Goal: Task Accomplishment & Management: Use online tool/utility

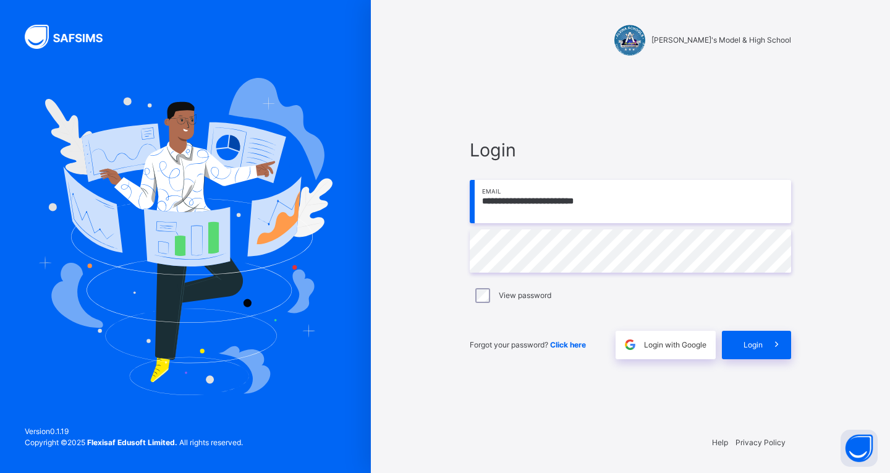
type input "**********"
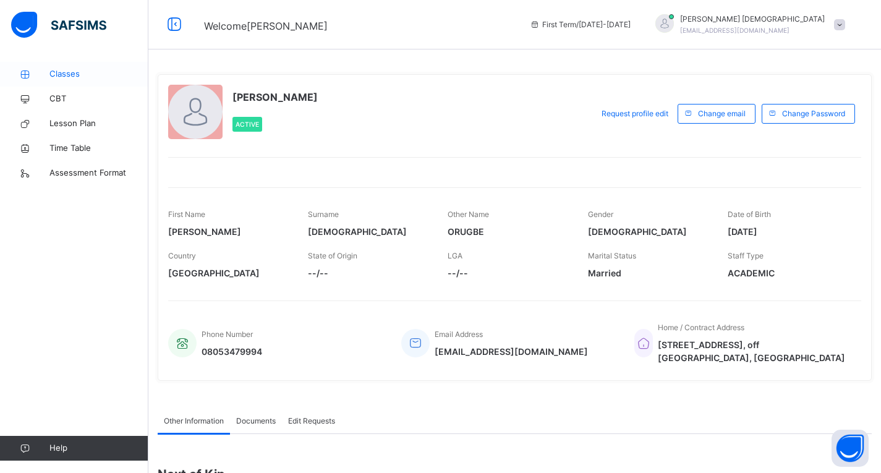
click at [67, 78] on span "Classes" at bounding box center [98, 74] width 99 height 12
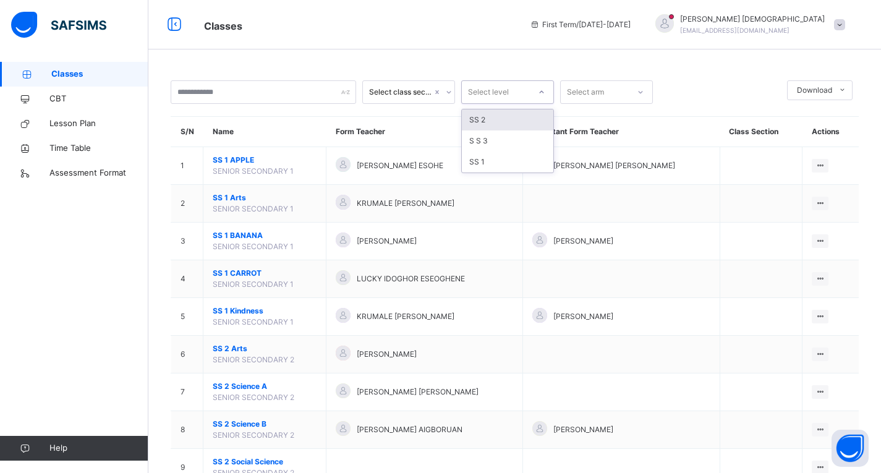
click at [539, 93] on icon at bounding box center [541, 92] width 7 height 12
click at [503, 158] on div "SS 1" at bounding box center [507, 161] width 91 height 21
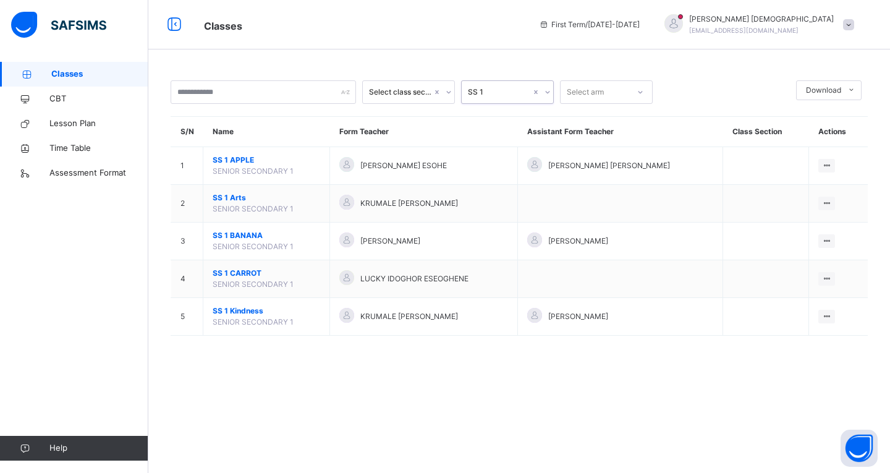
click at [637, 93] on icon at bounding box center [640, 92] width 7 height 12
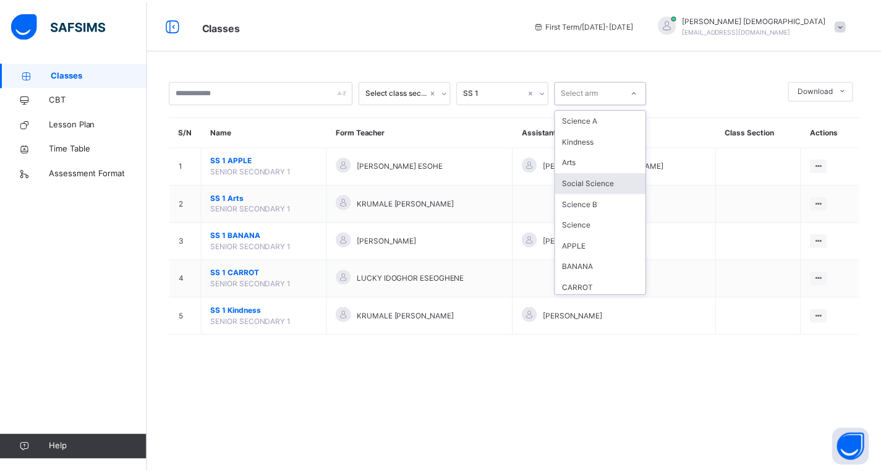
scroll to position [4, 0]
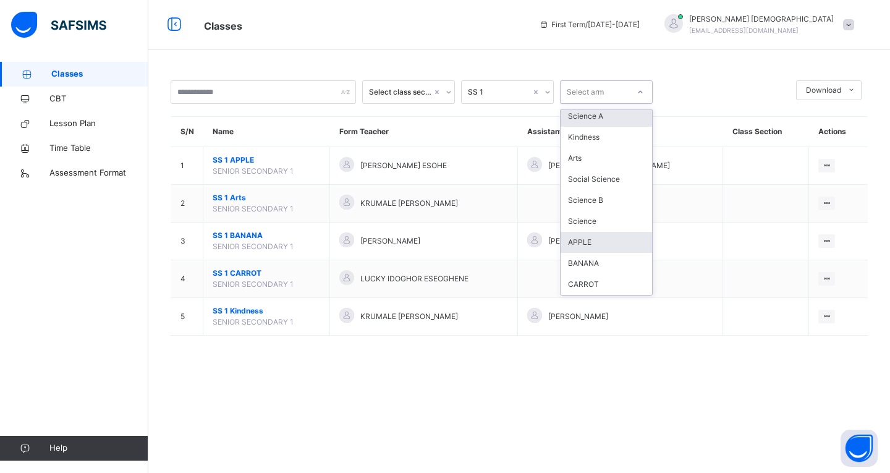
click at [595, 242] on div "APPLE" at bounding box center [606, 242] width 91 height 21
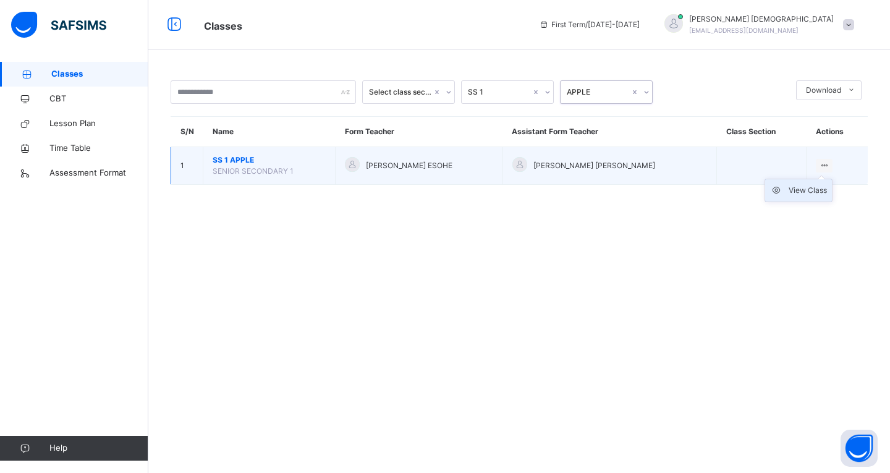
click at [800, 188] on div "View Class" at bounding box center [808, 190] width 38 height 12
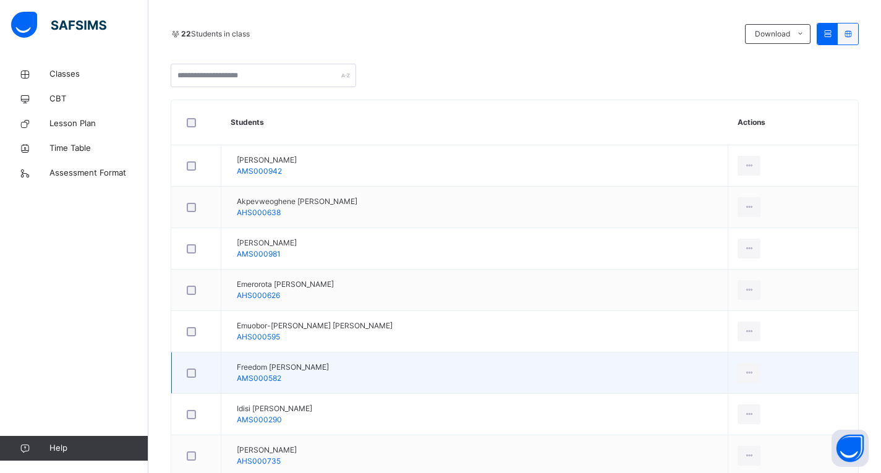
scroll to position [108, 0]
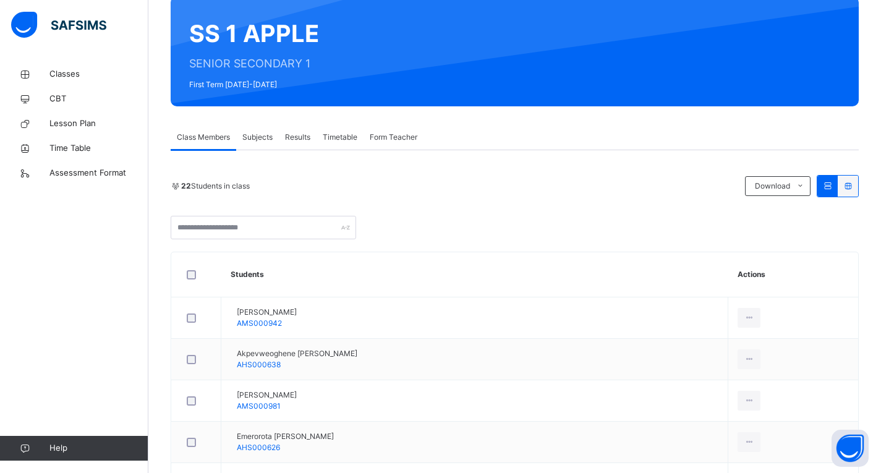
click at [266, 137] on span "Subjects" at bounding box center [257, 137] width 30 height 11
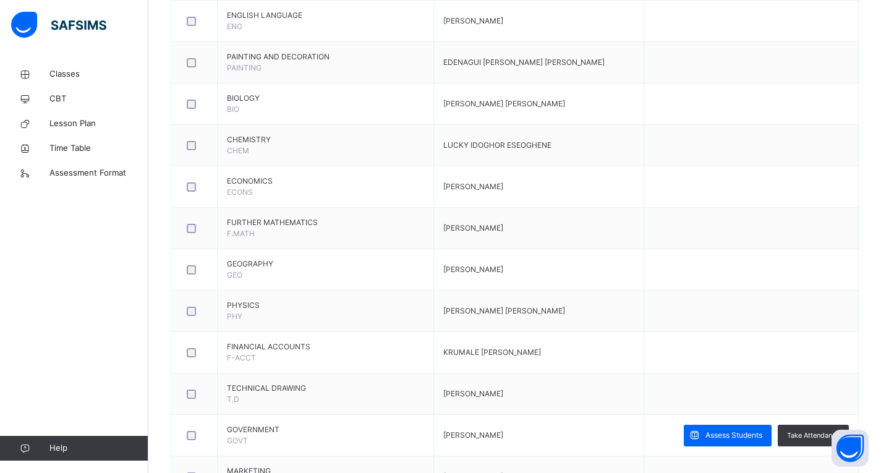
scroll to position [664, 0]
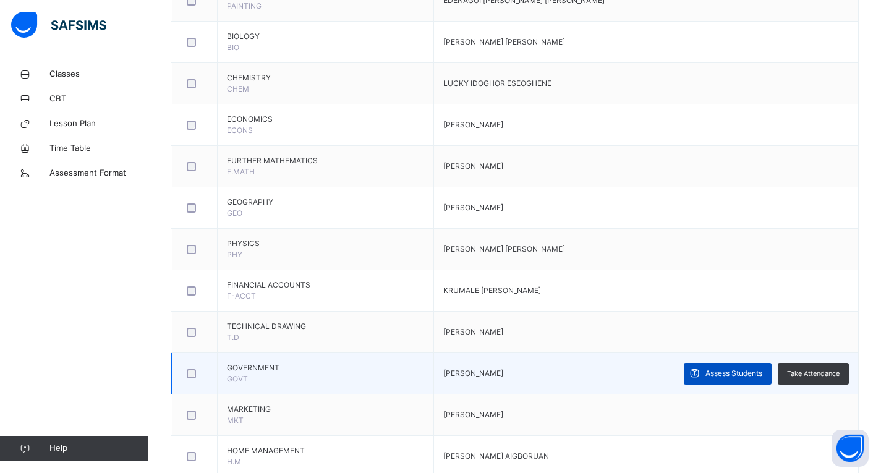
click at [726, 374] on span "Assess Students" at bounding box center [733, 373] width 57 height 11
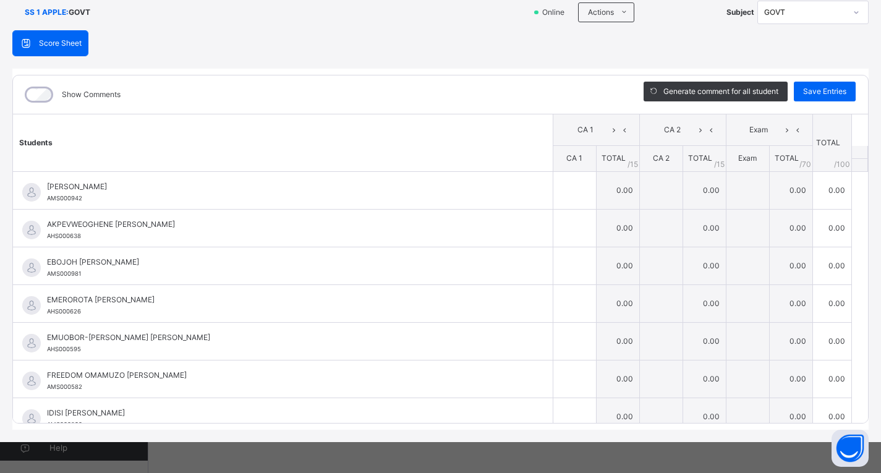
scroll to position [0, 0]
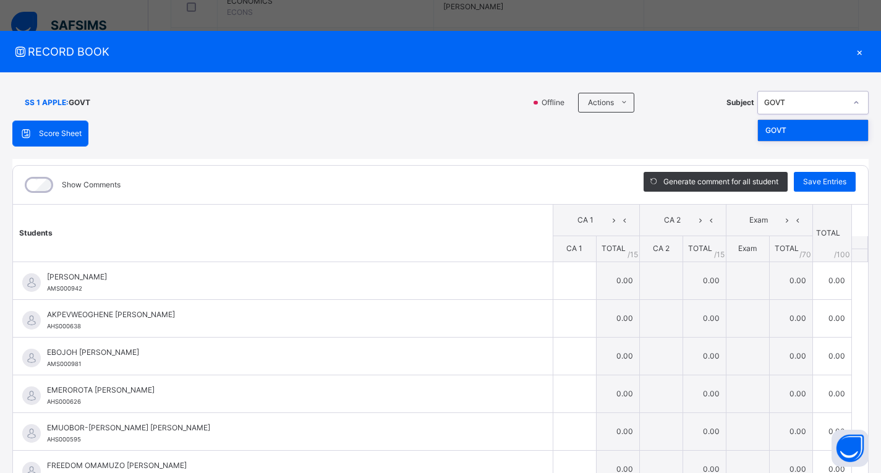
click at [823, 105] on div "GOVT" at bounding box center [805, 102] width 82 height 11
click at [853, 52] on div "×" at bounding box center [859, 51] width 19 height 17
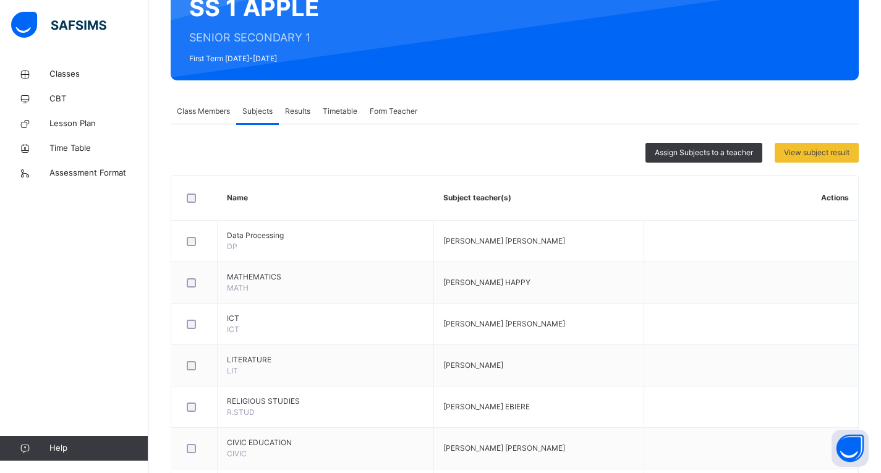
scroll to position [40, 0]
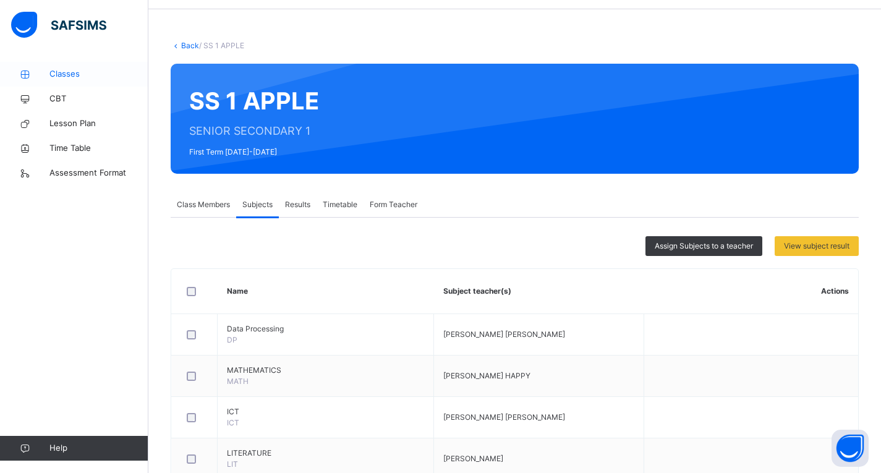
click at [62, 72] on span "Classes" at bounding box center [98, 74] width 99 height 12
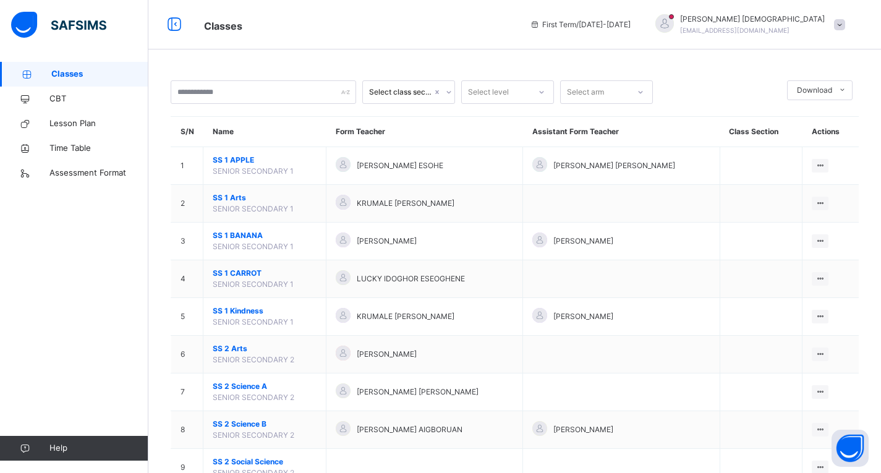
click at [529, 95] on div "Select level" at bounding box center [496, 92] width 68 height 19
click at [496, 160] on div "SS 1" at bounding box center [507, 161] width 91 height 21
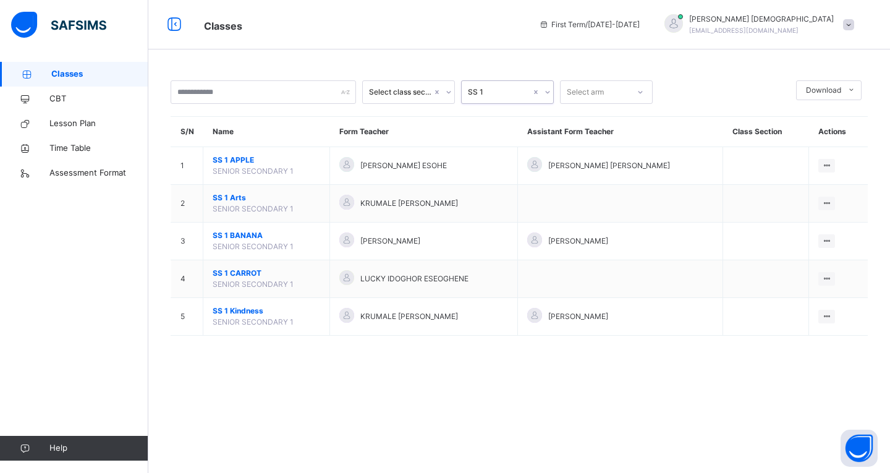
click at [596, 98] on div "Select arm" at bounding box center [585, 91] width 37 height 23
click at [588, 248] on div "BANANA" at bounding box center [606, 246] width 91 height 21
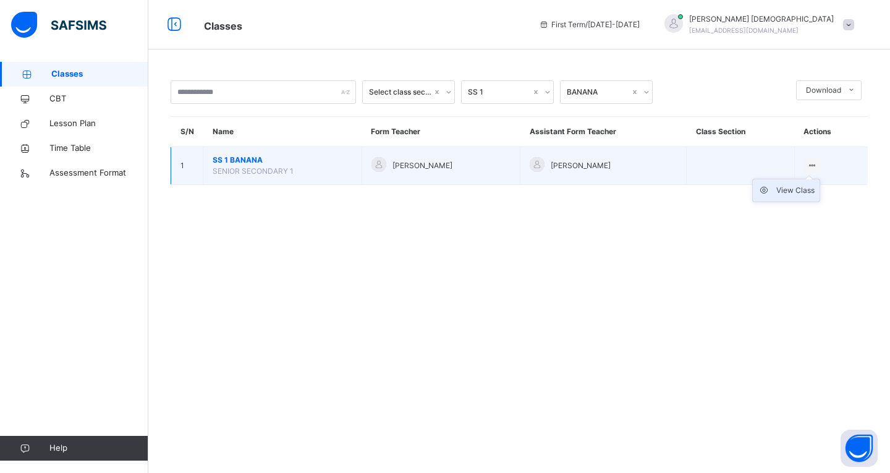
click at [807, 189] on div "View Class" at bounding box center [795, 190] width 38 height 12
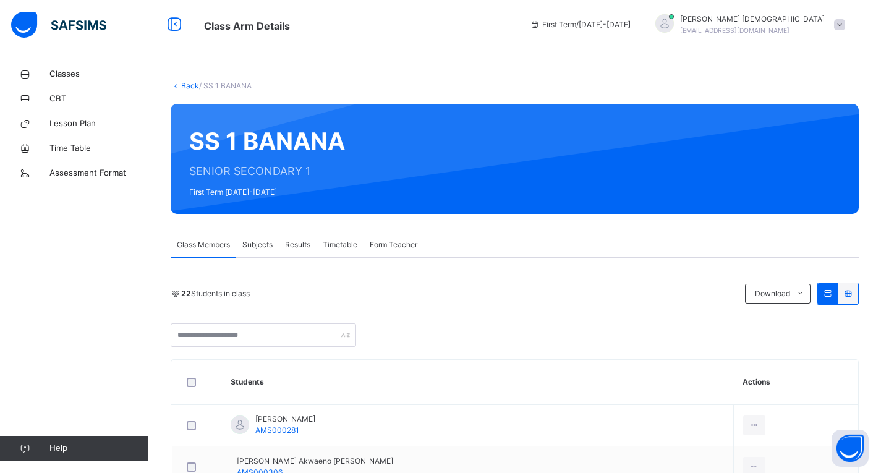
click at [265, 245] on span "Subjects" at bounding box center [257, 244] width 30 height 11
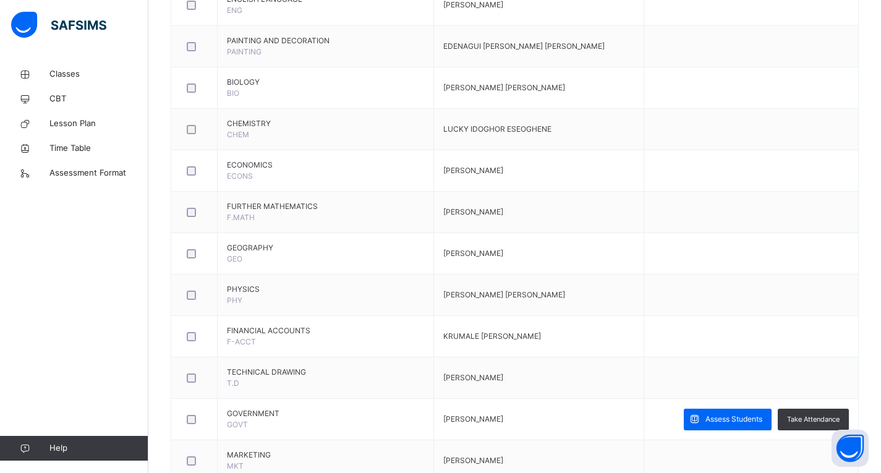
scroll to position [680, 0]
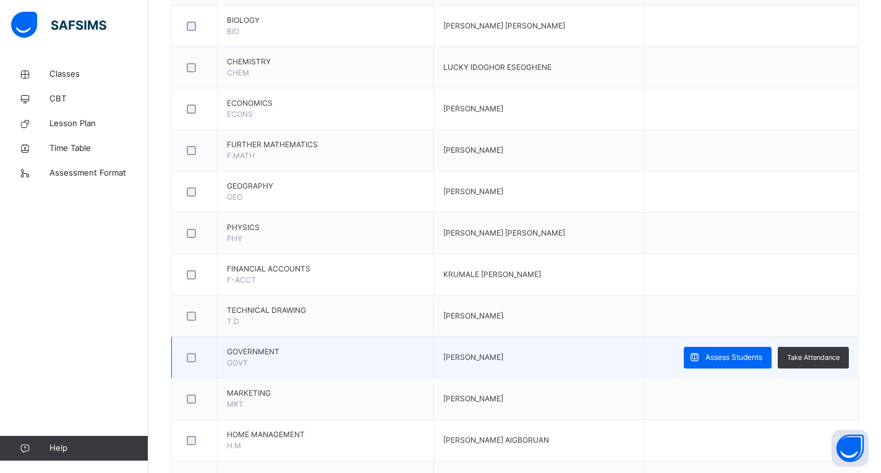
click at [378, 360] on td "GOVERNMENT GOVT" at bounding box center [326, 357] width 216 height 41
click at [739, 359] on span "Assess Students" at bounding box center [733, 357] width 57 height 11
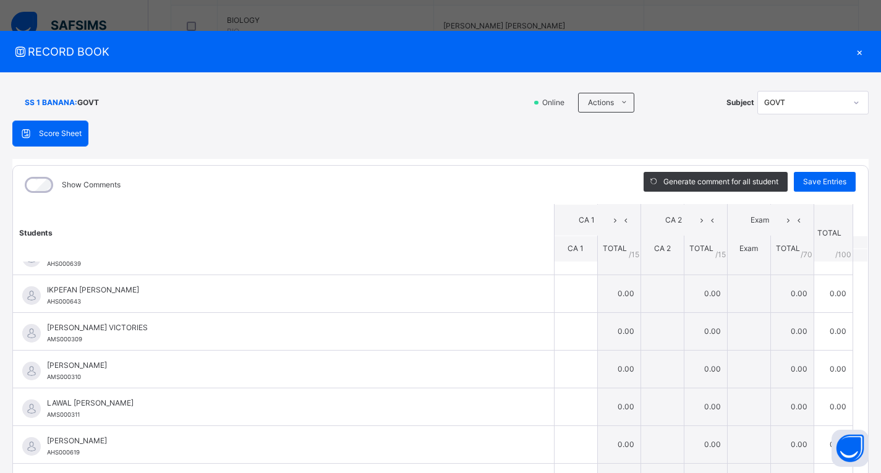
scroll to position [331, 0]
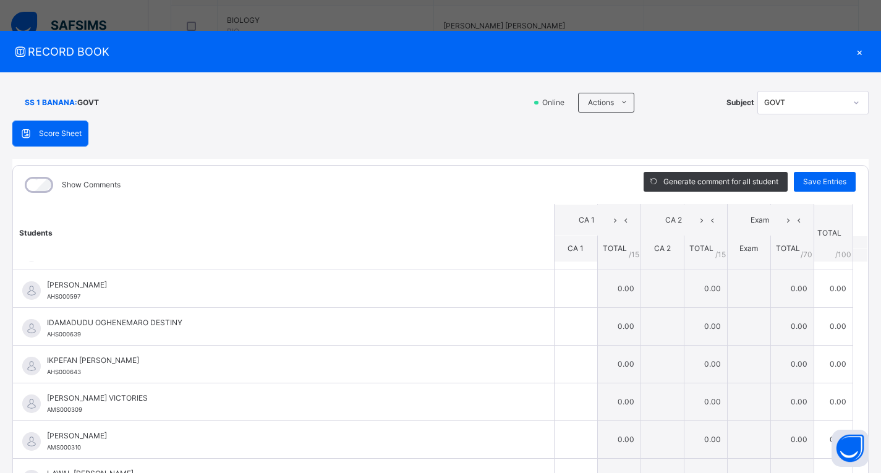
click at [851, 53] on div "×" at bounding box center [859, 51] width 19 height 17
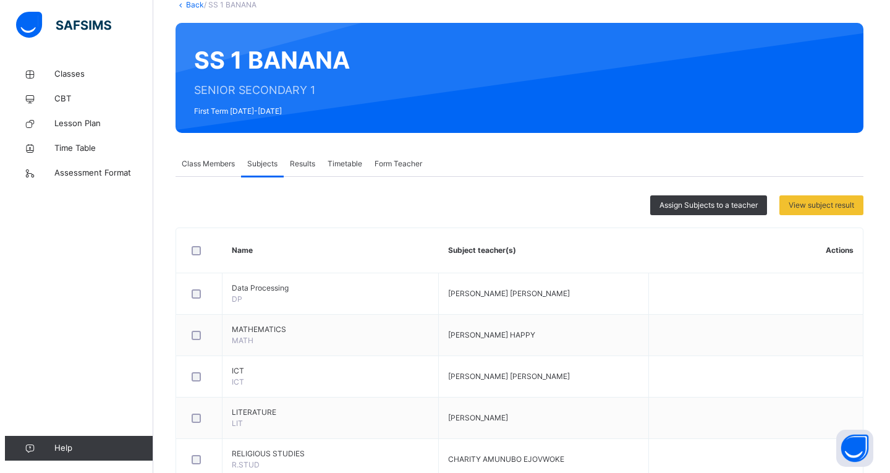
scroll to position [62, 0]
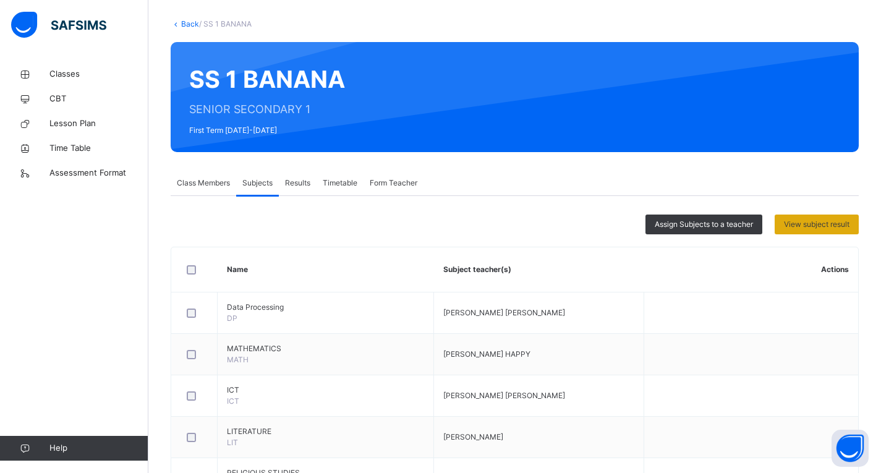
click at [830, 229] on span "View subject result" at bounding box center [817, 224] width 66 height 11
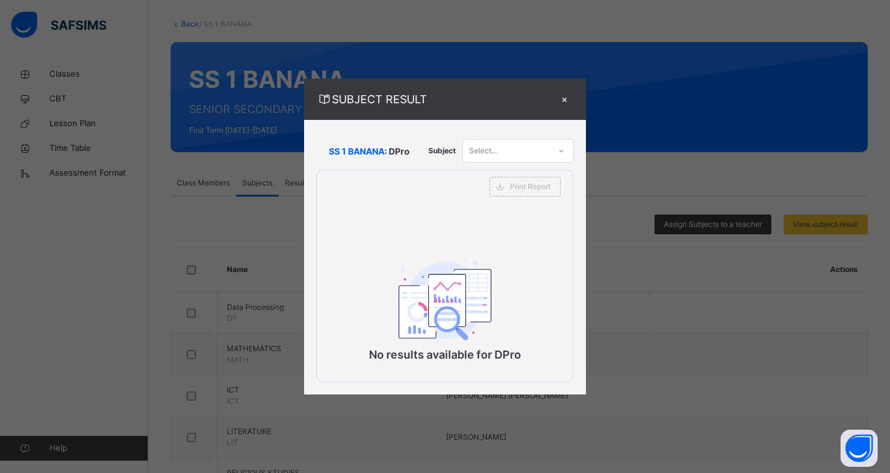
click at [558, 148] on div at bounding box center [561, 151] width 21 height 20
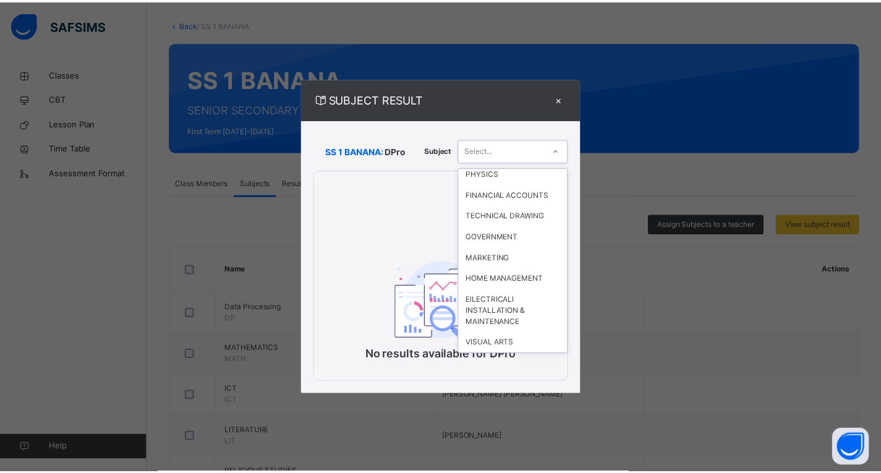
scroll to position [300, 0]
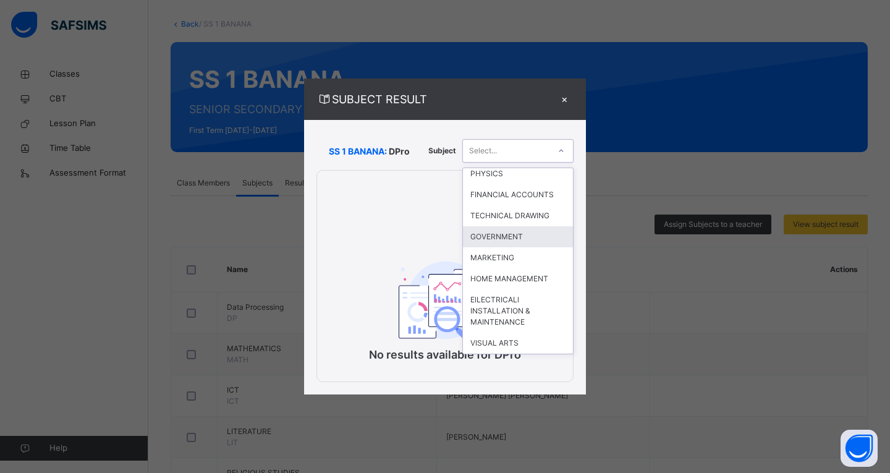
click at [527, 232] on div "GOVERNMENT" at bounding box center [518, 236] width 110 height 21
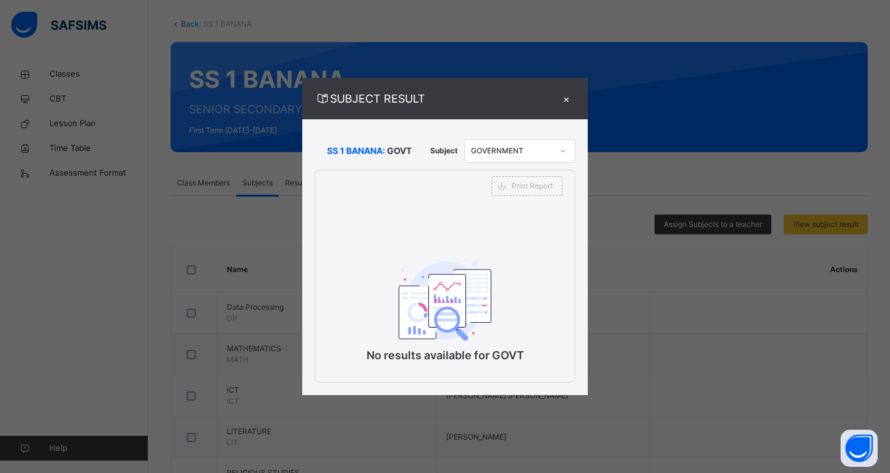
click at [570, 100] on div "×" at bounding box center [566, 98] width 19 height 17
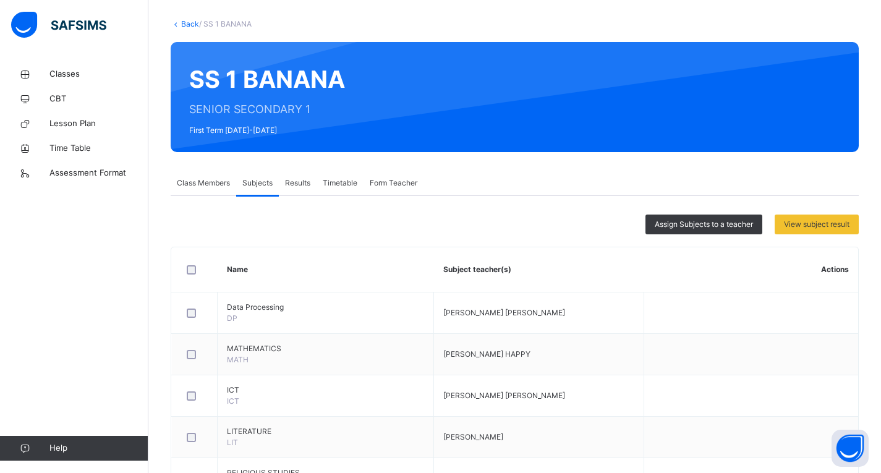
click at [263, 180] on span "Subjects" at bounding box center [257, 182] width 30 height 11
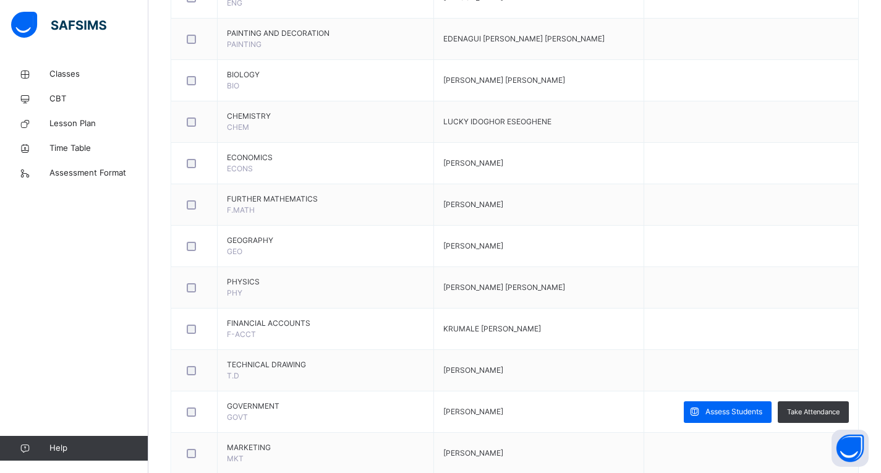
scroll to position [782, 0]
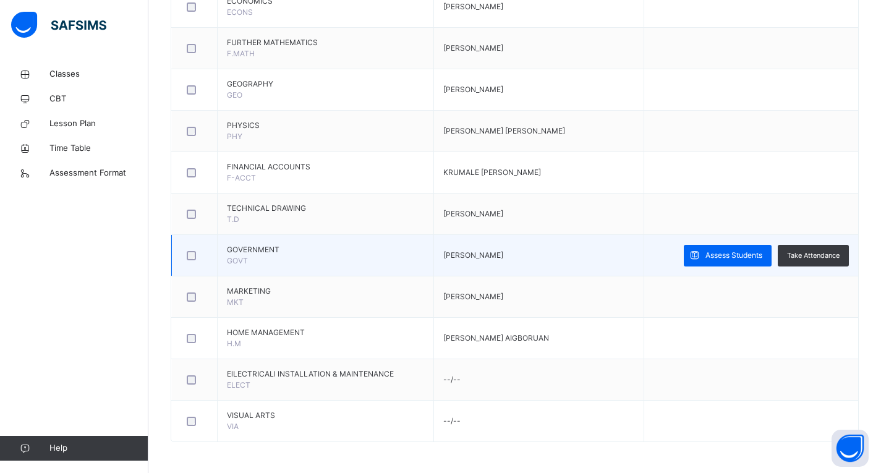
click at [269, 260] on td "GOVERNMENT GOVT" at bounding box center [326, 255] width 216 height 41
click at [193, 260] on div at bounding box center [194, 255] width 27 height 26
click at [729, 251] on span "Assess Students" at bounding box center [733, 255] width 57 height 11
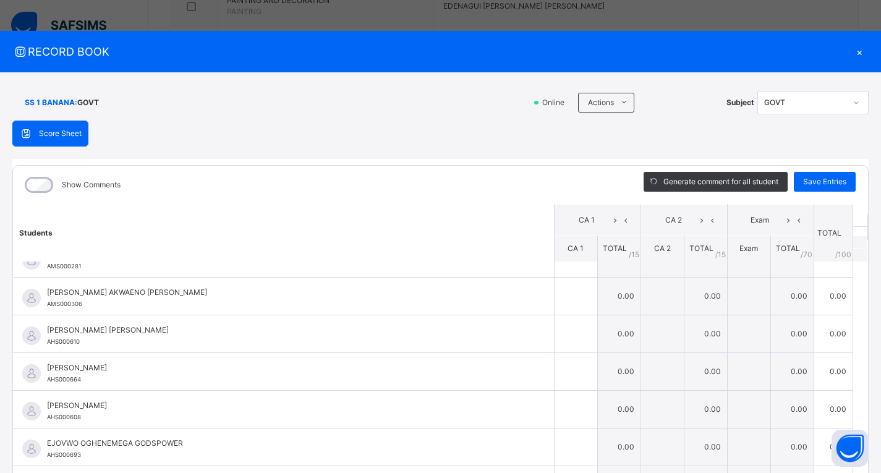
scroll to position [0, 0]
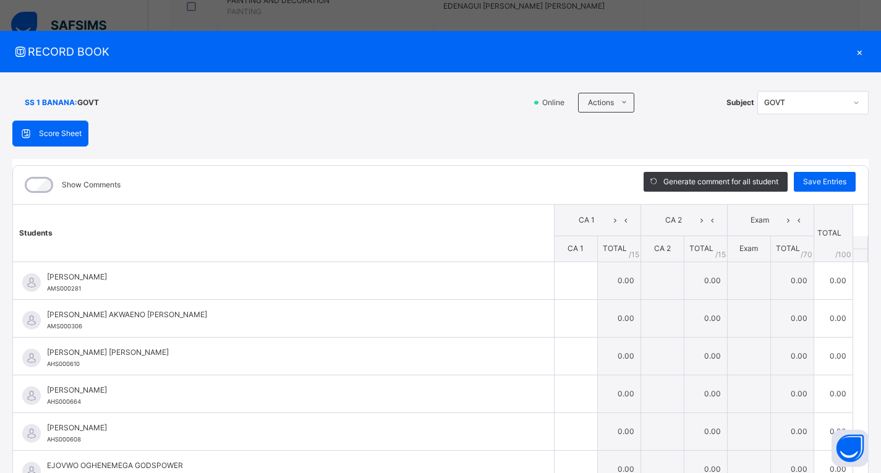
click at [854, 51] on div "×" at bounding box center [859, 51] width 19 height 17
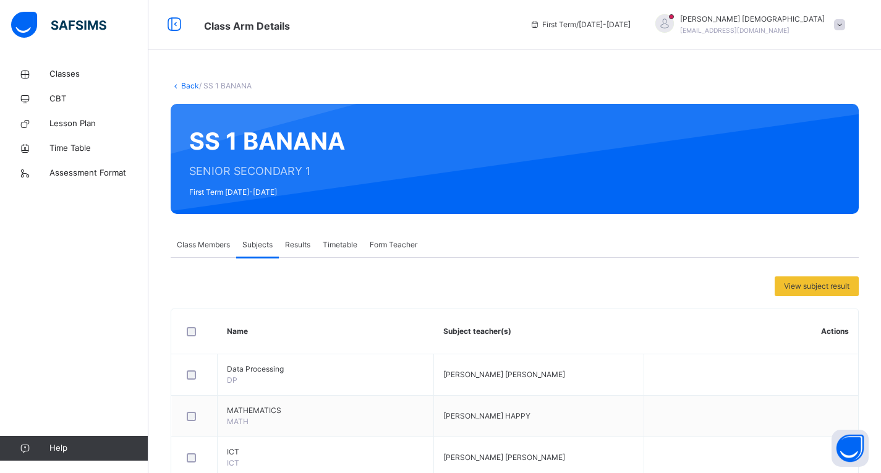
click at [292, 244] on span "Results" at bounding box center [297, 244] width 25 height 11
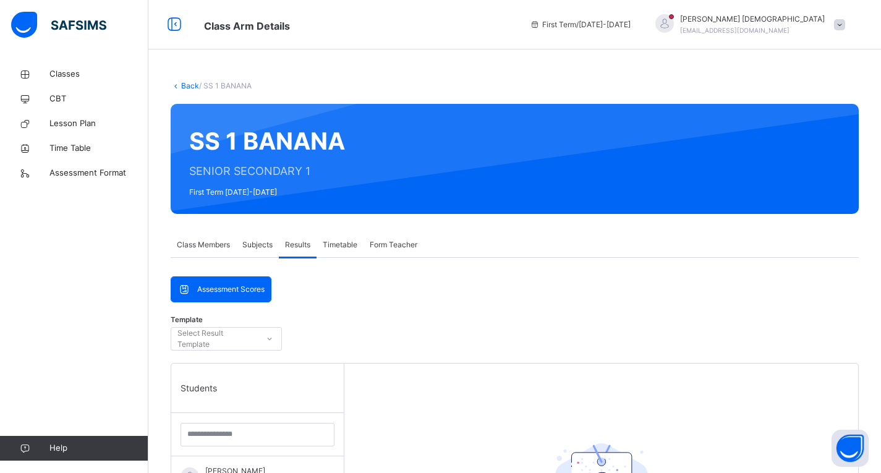
click at [255, 247] on span "Subjects" at bounding box center [257, 244] width 30 height 11
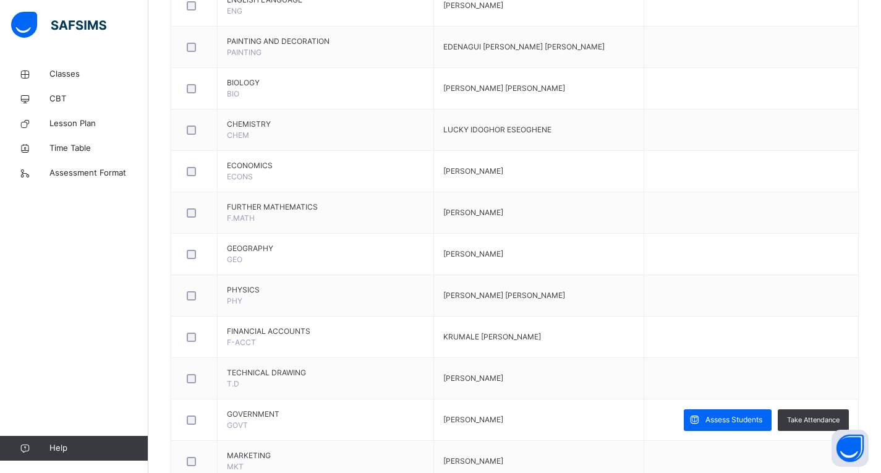
scroll to position [618, 0]
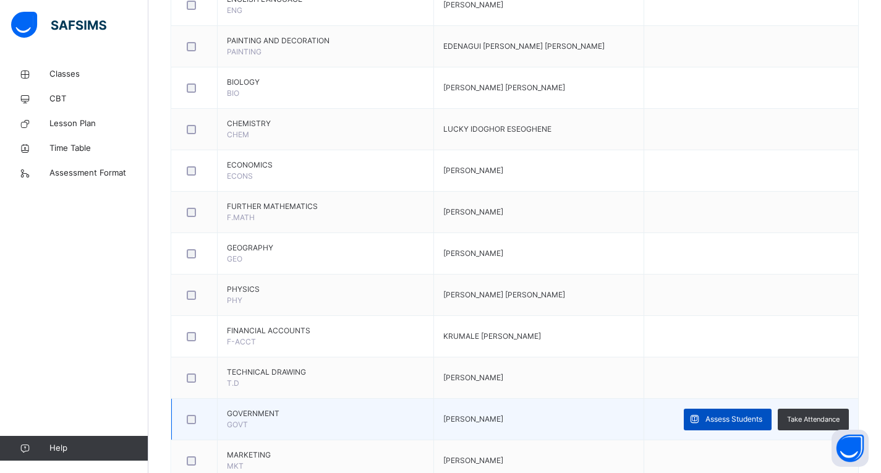
click at [740, 422] on span "Assess Students" at bounding box center [733, 419] width 57 height 11
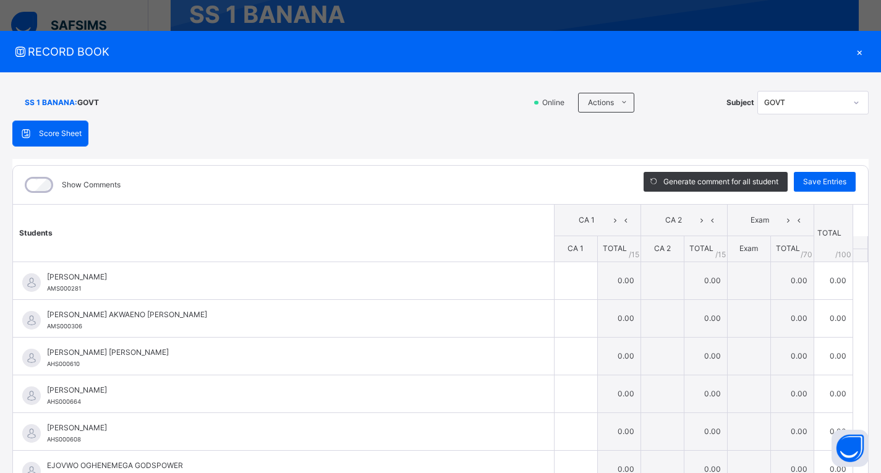
scroll to position [62, 0]
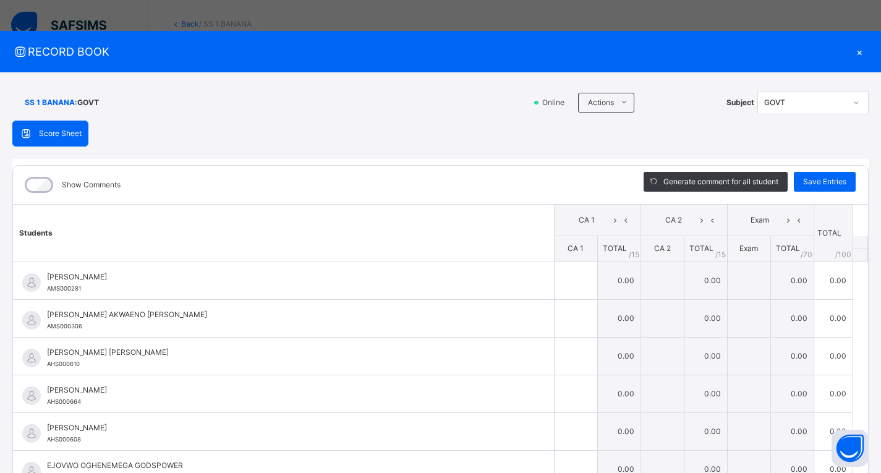
click at [853, 54] on div "×" at bounding box center [859, 51] width 19 height 17
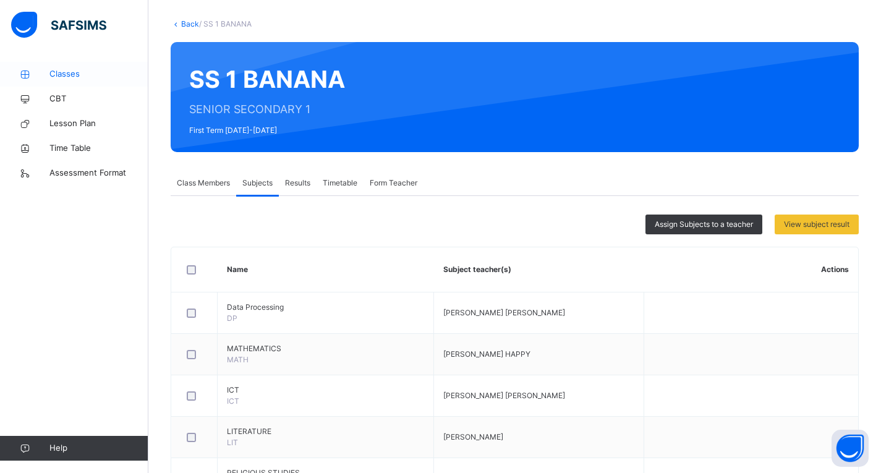
click at [67, 78] on span "Classes" at bounding box center [98, 74] width 99 height 12
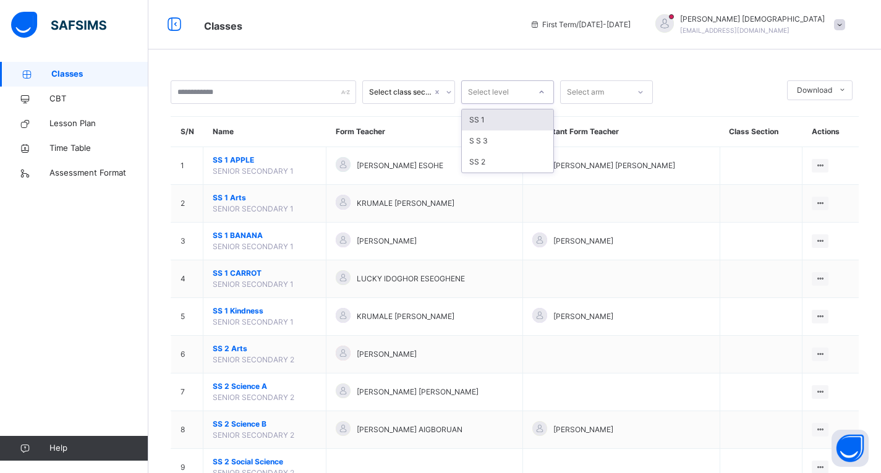
click at [535, 88] on div at bounding box center [541, 92] width 21 height 20
click at [515, 114] on div "SS 1" at bounding box center [507, 119] width 91 height 21
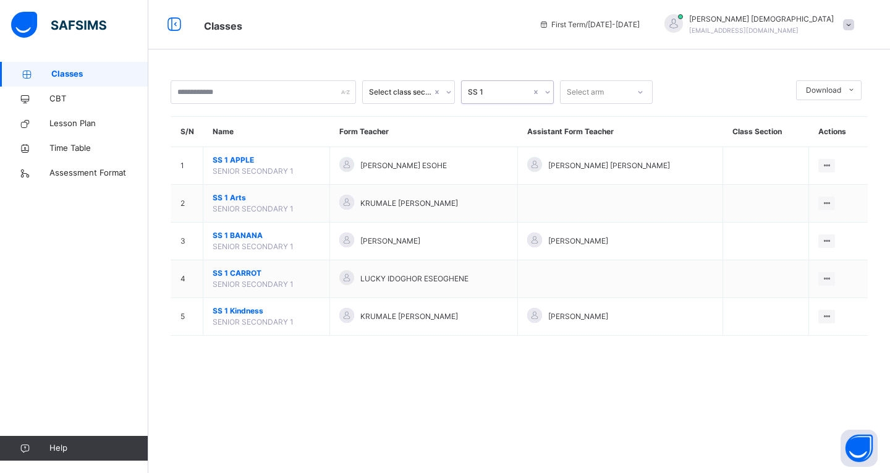
click at [601, 89] on div "Select arm" at bounding box center [585, 91] width 37 height 23
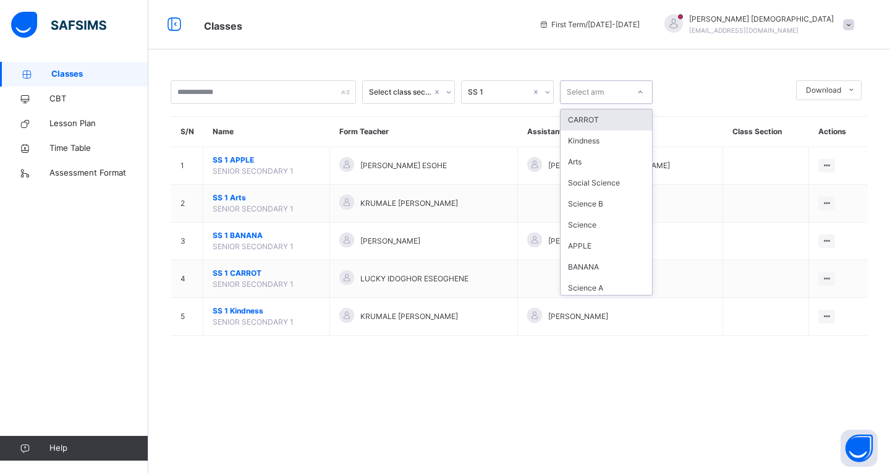
click at [597, 118] on div "CARROT" at bounding box center [606, 119] width 91 height 21
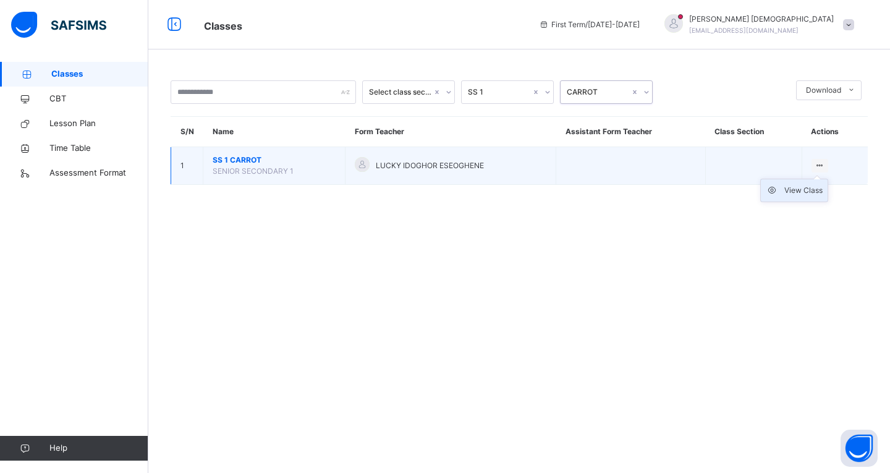
click at [802, 189] on div "View Class" at bounding box center [803, 190] width 38 height 12
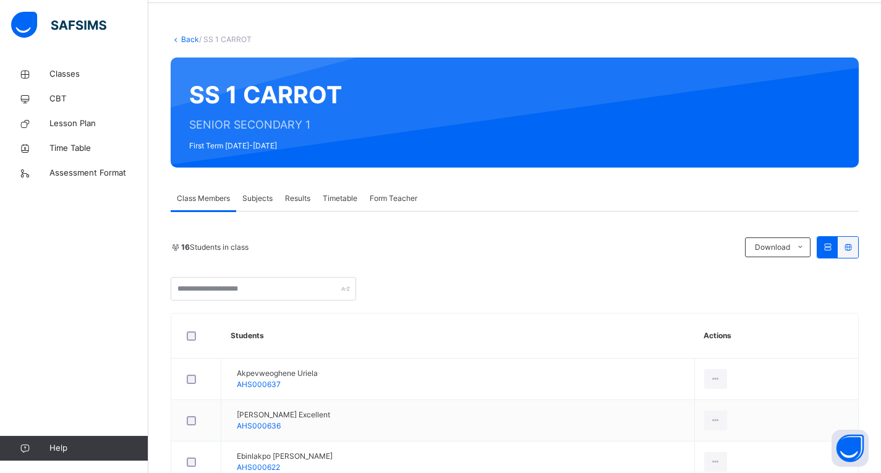
scroll to position [45, 0]
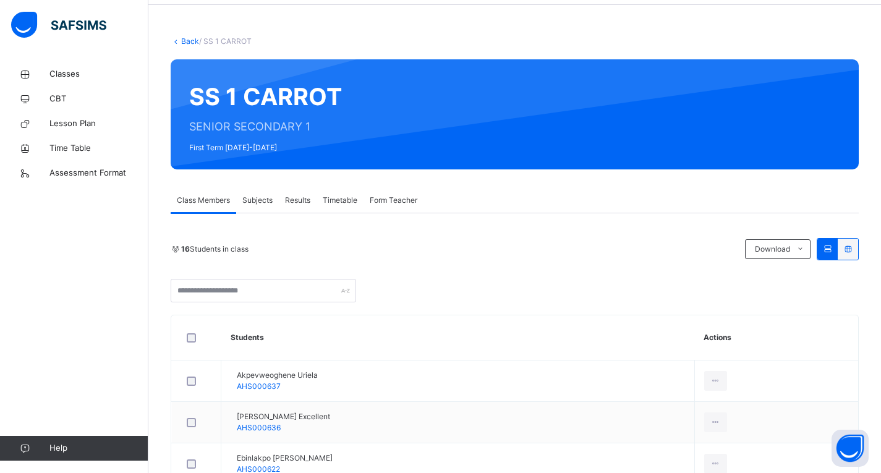
click at [260, 202] on span "Subjects" at bounding box center [257, 200] width 30 height 11
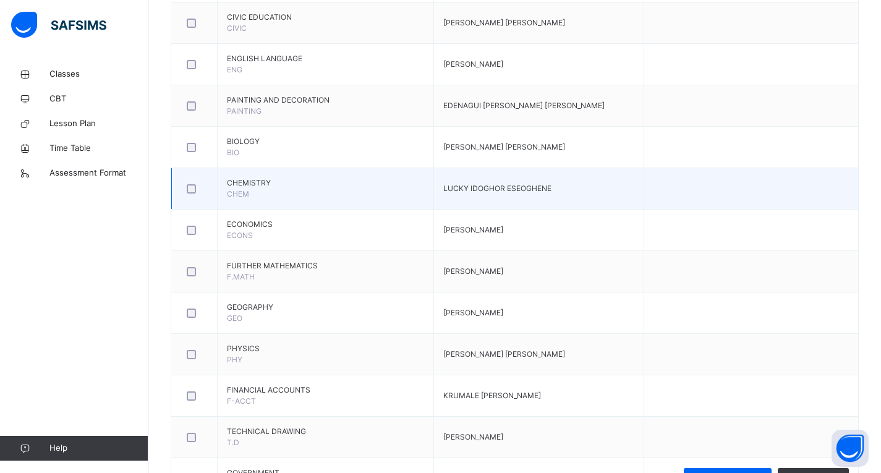
scroll to position [724, 0]
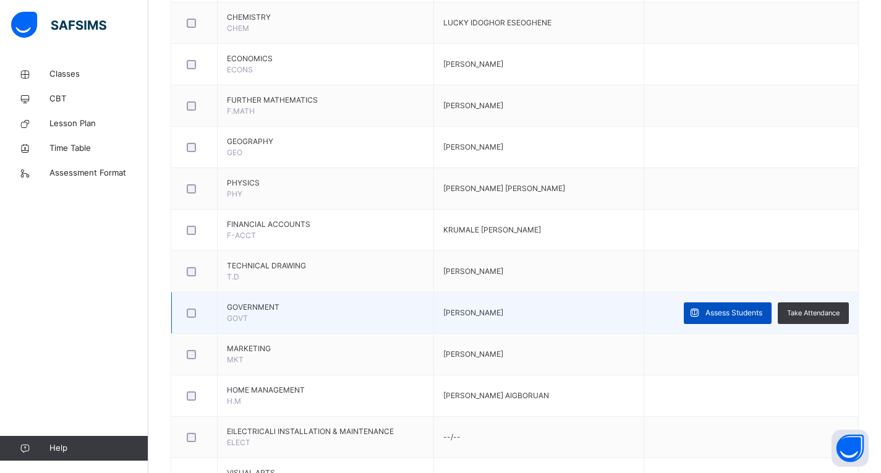
click at [724, 311] on span "Assess Students" at bounding box center [733, 312] width 57 height 11
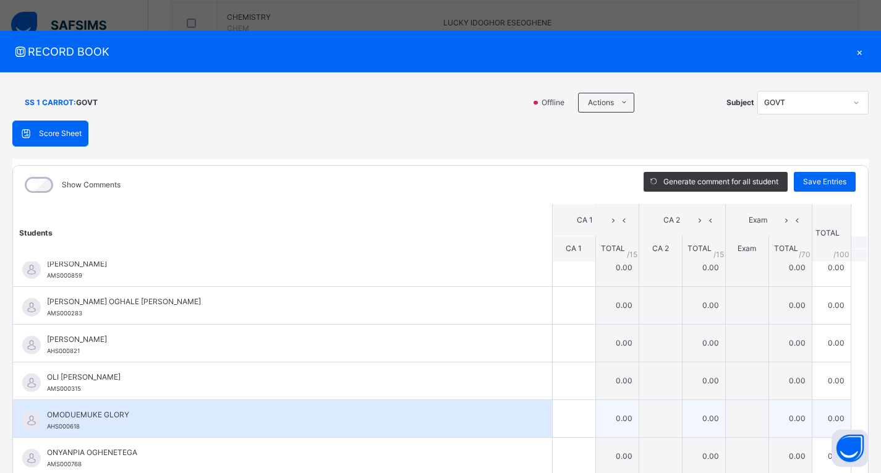
scroll to position [291, 0]
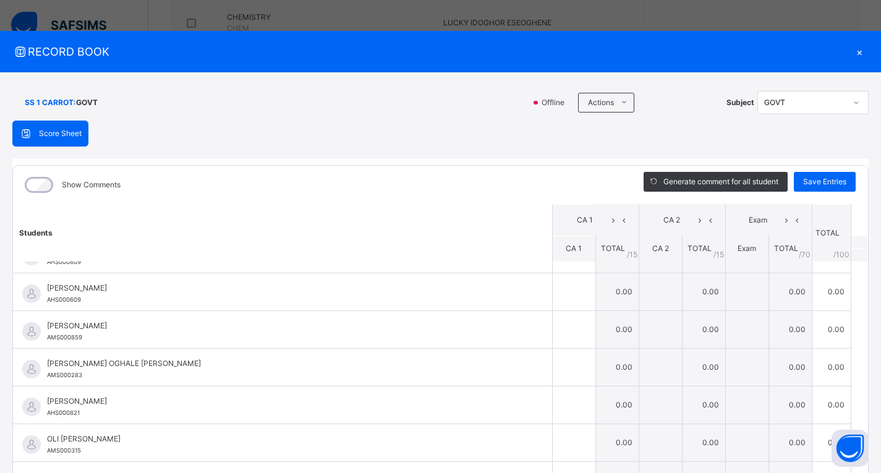
click at [852, 54] on div "×" at bounding box center [859, 51] width 19 height 17
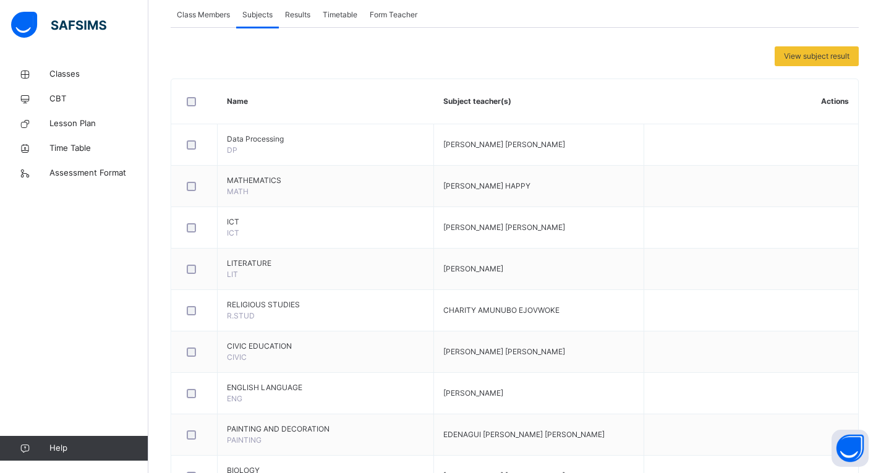
scroll to position [45, 0]
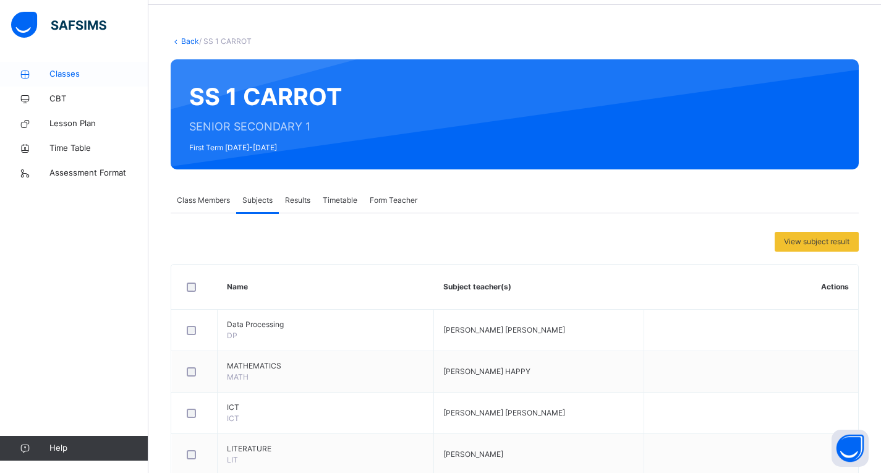
click at [62, 77] on span "Classes" at bounding box center [98, 74] width 99 height 12
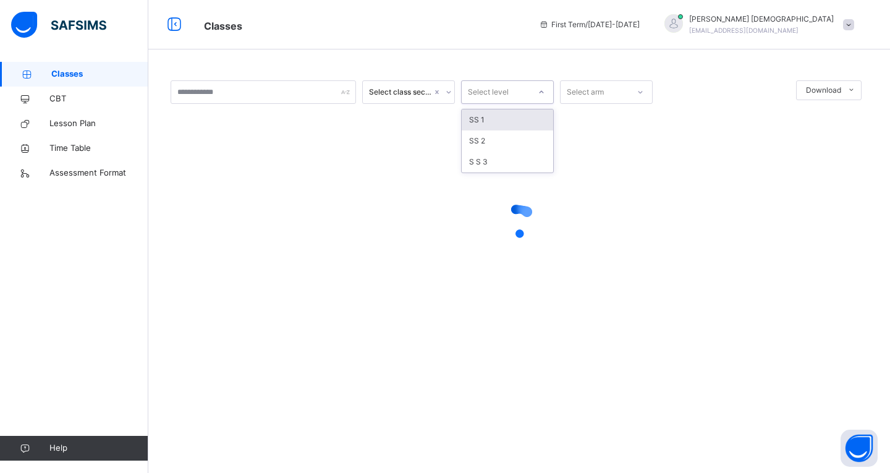
click at [520, 92] on div "Select level" at bounding box center [496, 92] width 68 height 19
click at [504, 122] on div "SS 1" at bounding box center [507, 119] width 91 height 21
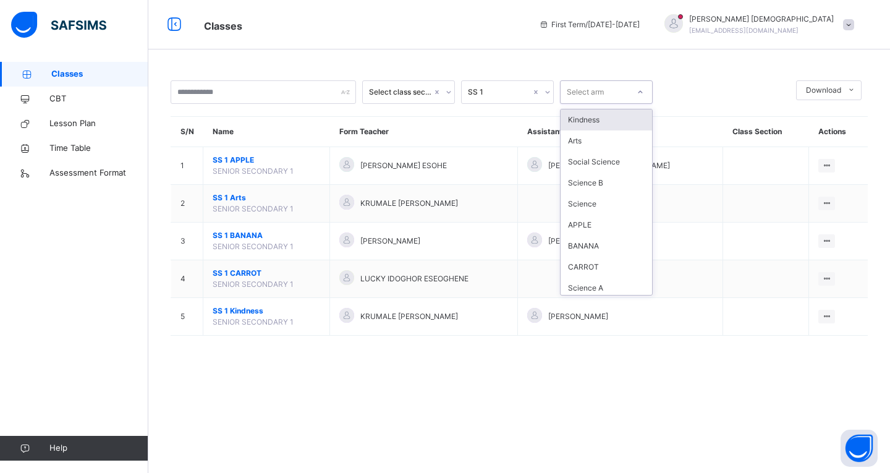
click at [639, 91] on icon at bounding box center [640, 92] width 7 height 12
click at [579, 224] on div "APPLE" at bounding box center [606, 224] width 91 height 21
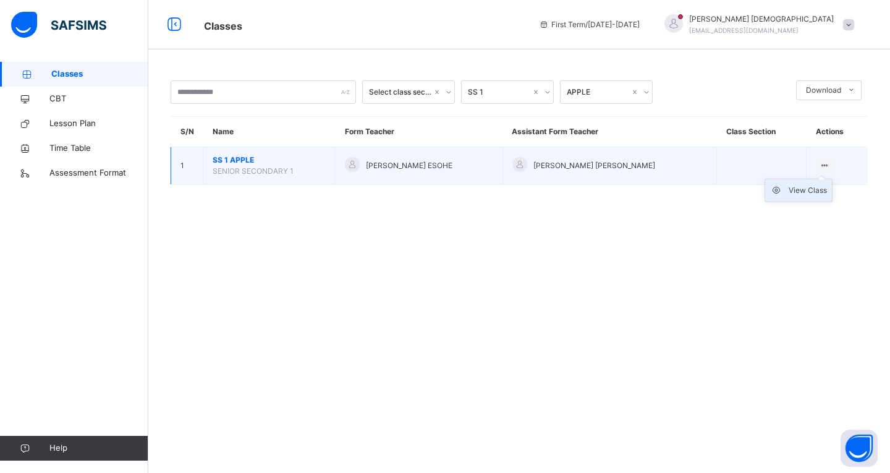
click at [797, 187] on div "View Class" at bounding box center [808, 190] width 38 height 12
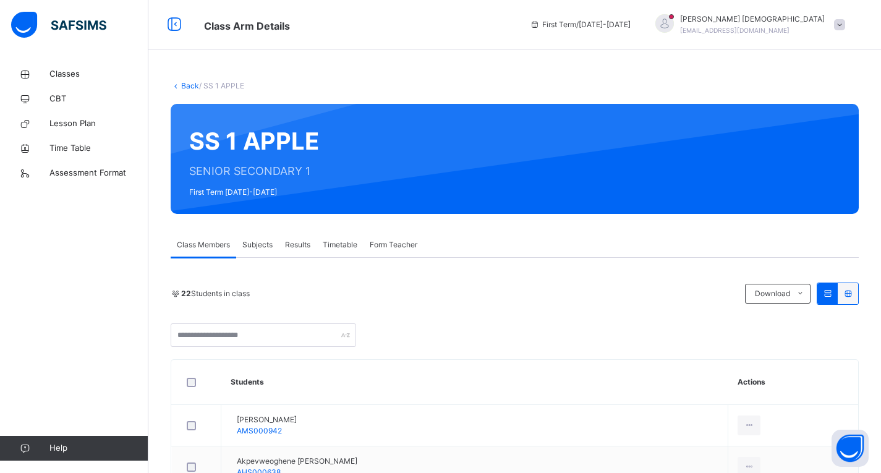
click at [260, 245] on span "Subjects" at bounding box center [257, 244] width 30 height 11
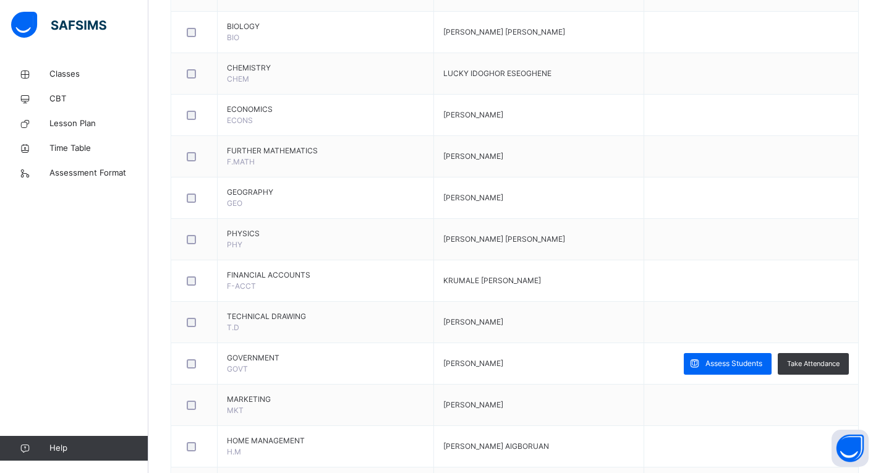
scroll to position [742, 0]
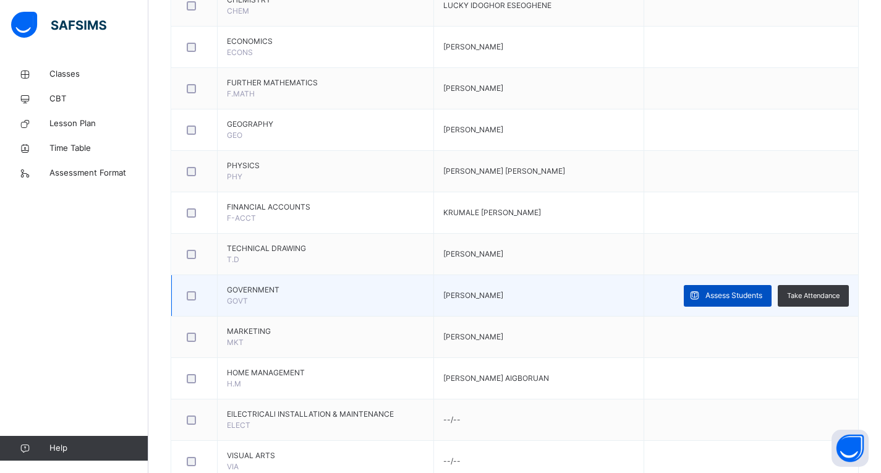
click at [721, 297] on span "Assess Students" at bounding box center [733, 295] width 57 height 11
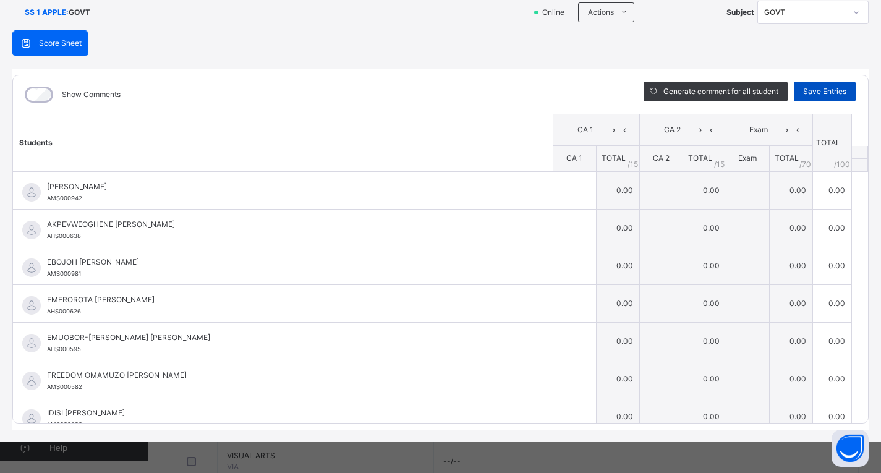
scroll to position [0, 0]
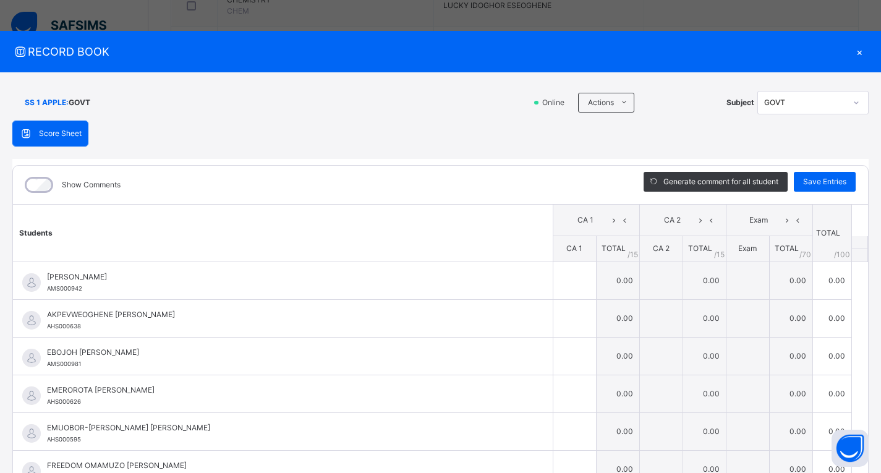
click at [852, 51] on div "×" at bounding box center [859, 51] width 19 height 17
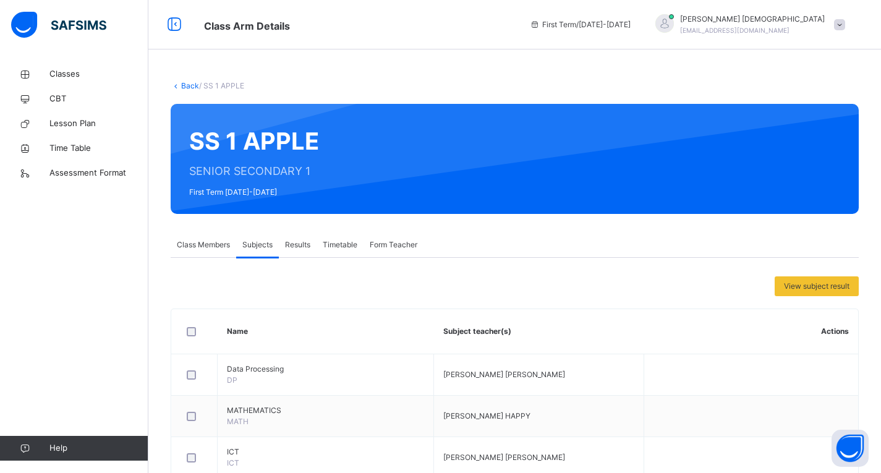
click at [845, 20] on span at bounding box center [839, 24] width 11 height 11
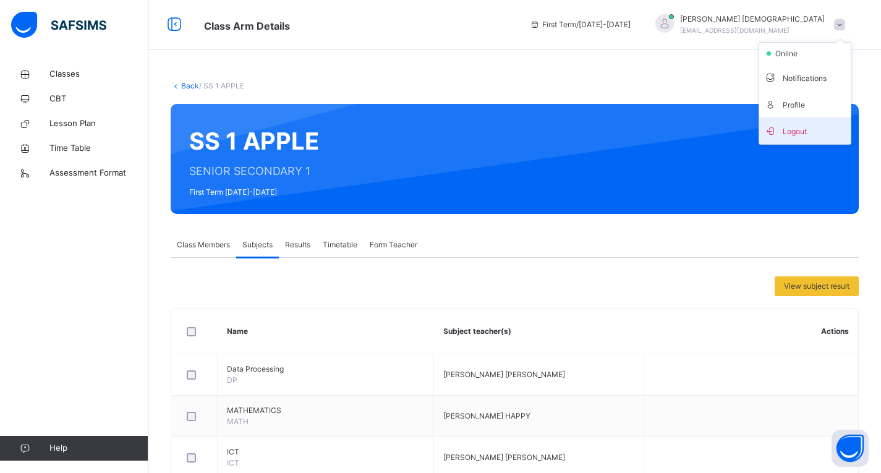
click at [791, 128] on span "Logout" at bounding box center [805, 130] width 82 height 17
